Goal: Task Accomplishment & Management: Complete application form

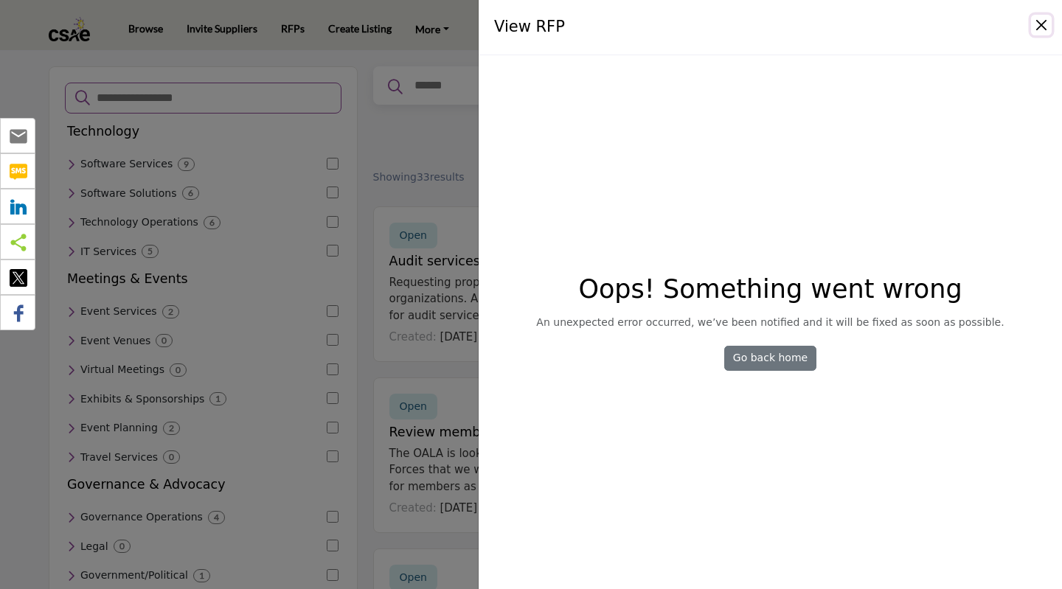
click at [1041, 30] on button "Close" at bounding box center [1041, 25] width 21 height 21
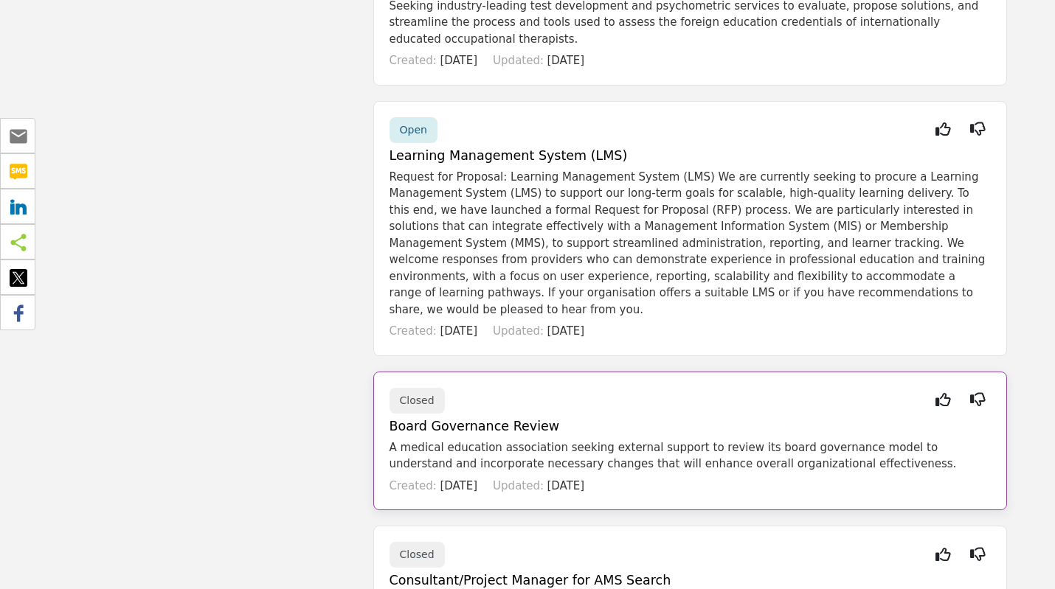
scroll to position [1252, 0]
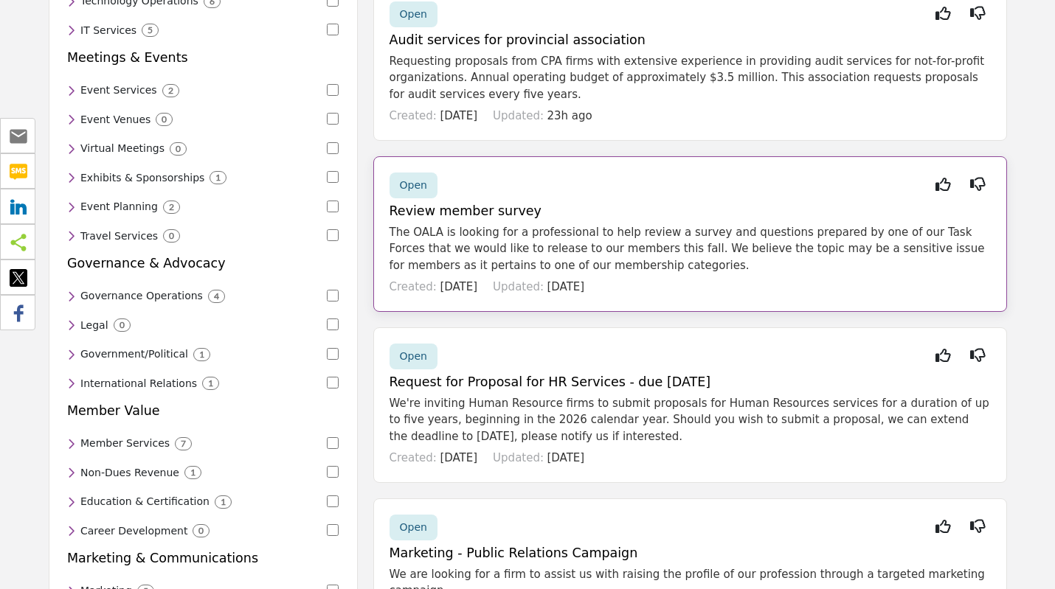
click at [425, 185] on div "Open" at bounding box center [413, 186] width 48 height 26
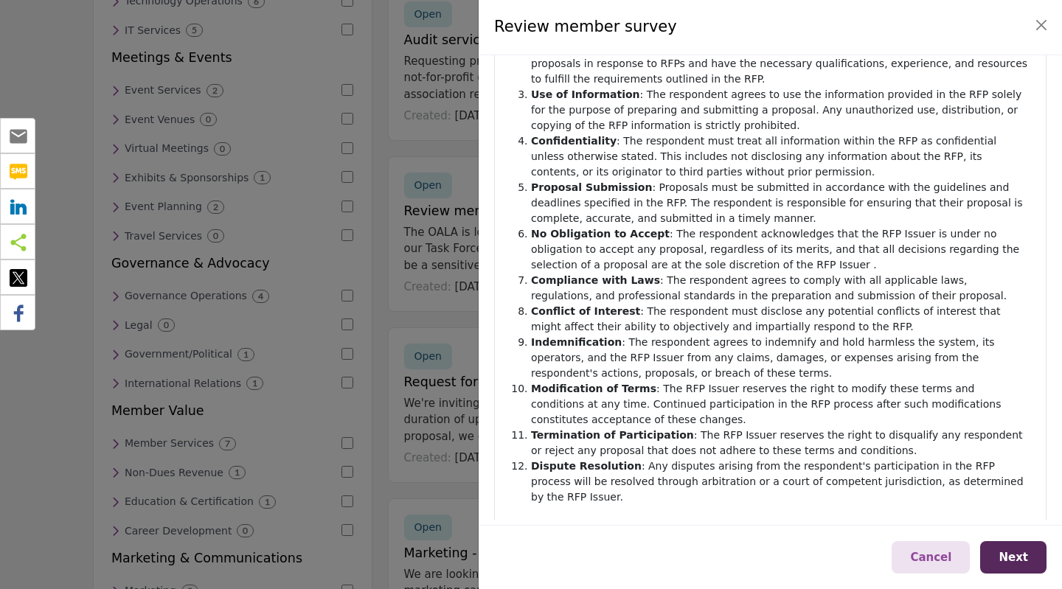
scroll to position [193, 0]
click at [1025, 559] on span "Next" at bounding box center [1013, 557] width 29 height 13
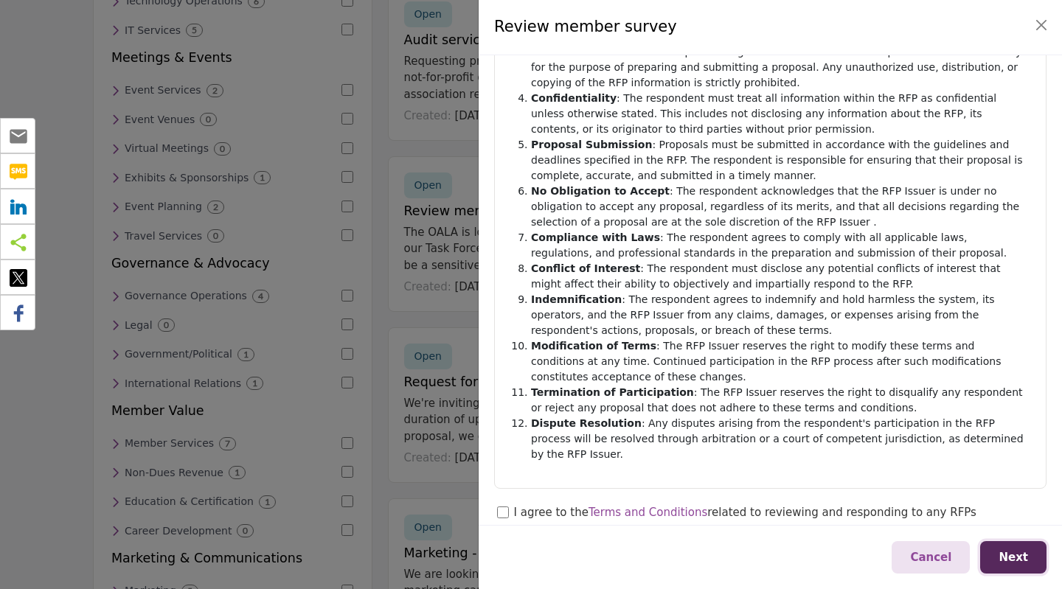
scroll to position [237, 0]
click at [1021, 563] on span "Next" at bounding box center [1013, 557] width 29 height 13
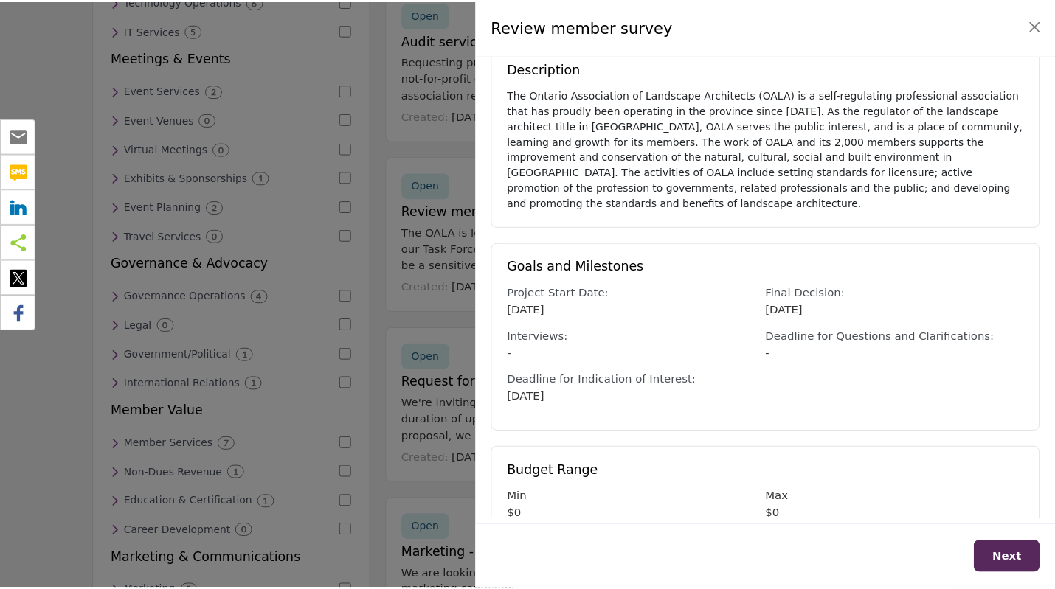
scroll to position [273, 0]
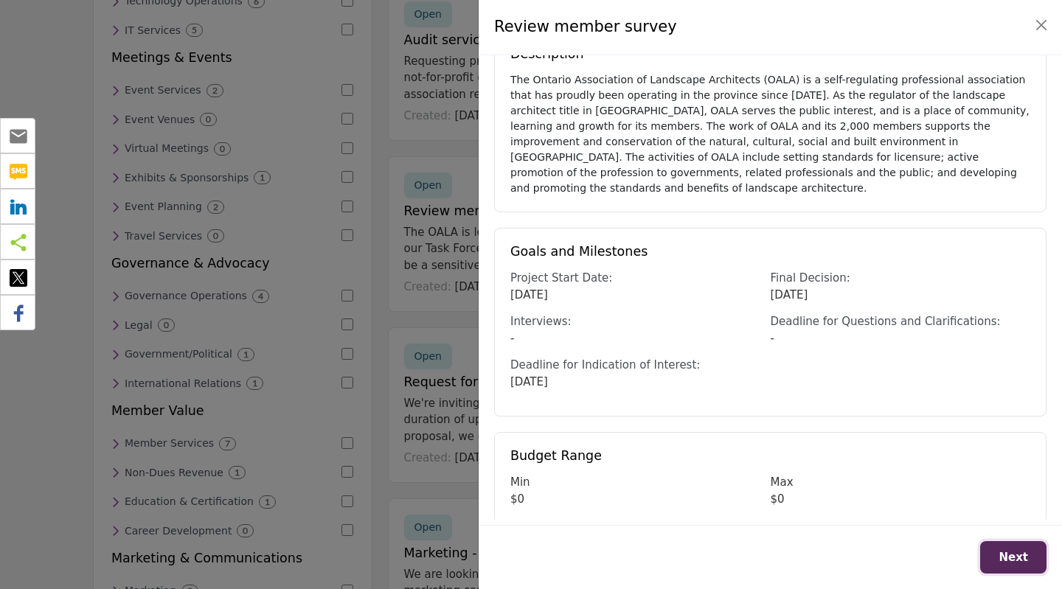
click at [1024, 562] on span "Next" at bounding box center [1013, 557] width 29 height 13
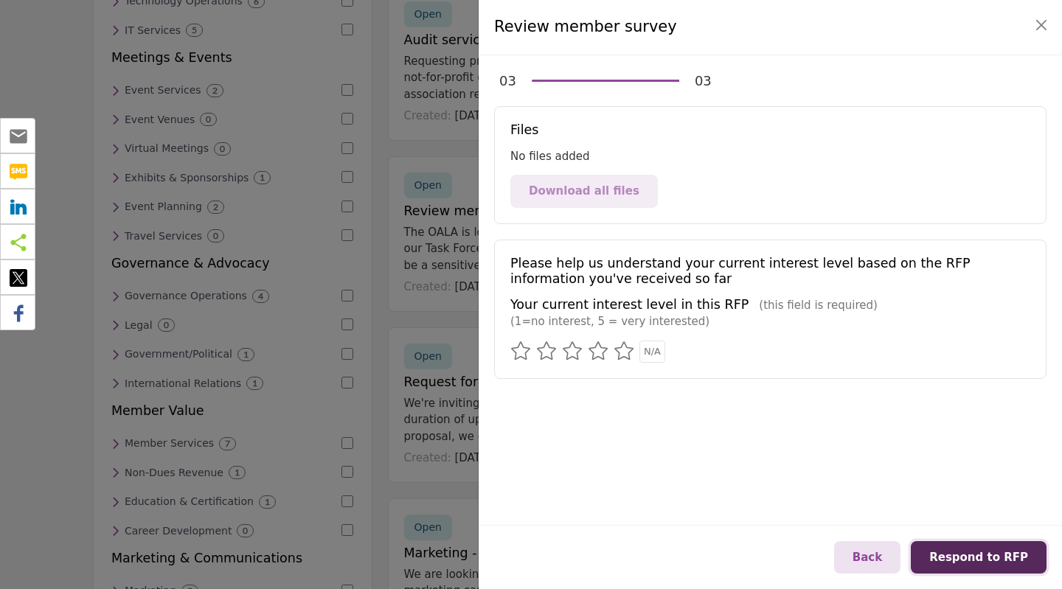
click at [1003, 555] on span "Respond to RFP" at bounding box center [978, 557] width 99 height 13
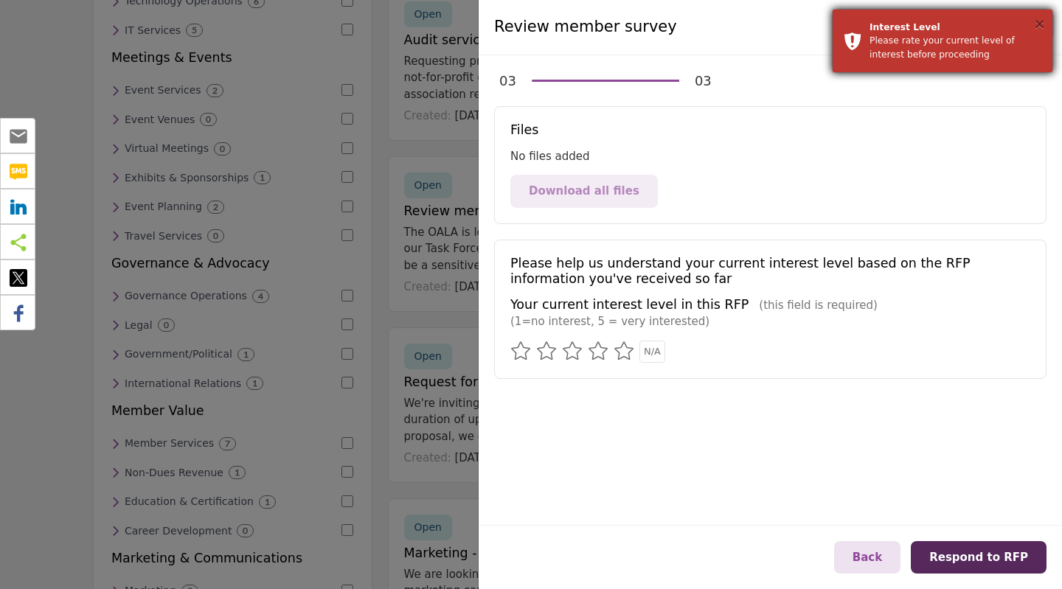
click at [1037, 20] on button "×" at bounding box center [1039, 23] width 13 height 15
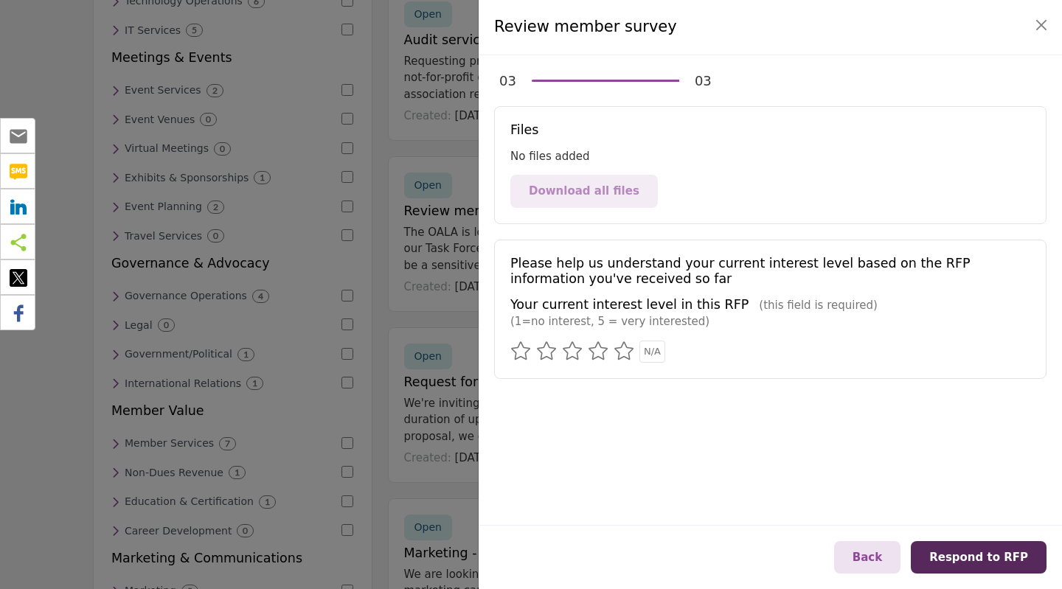
click at [275, 121] on div at bounding box center [531, 294] width 1062 height 589
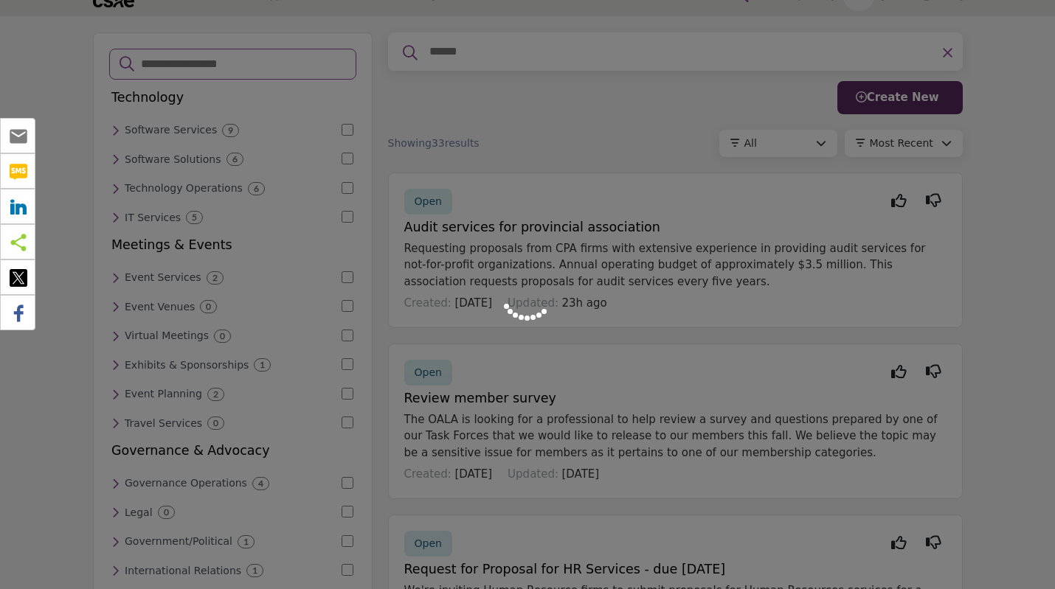
scroll to position [0, 0]
